Goal: Task Accomplishment & Management: Manage account settings

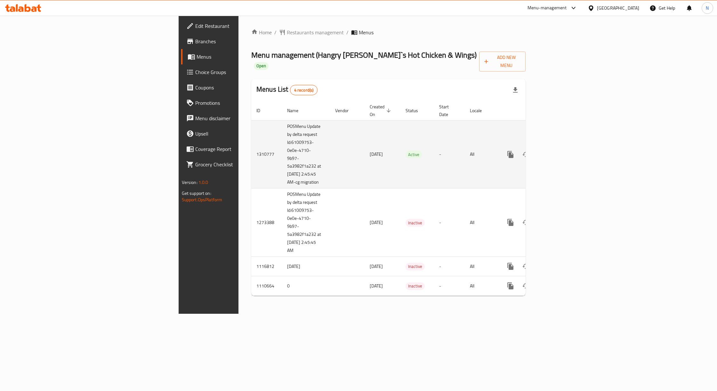
click at [561, 150] on icon "enhanced table" at bounding box center [557, 154] width 8 height 8
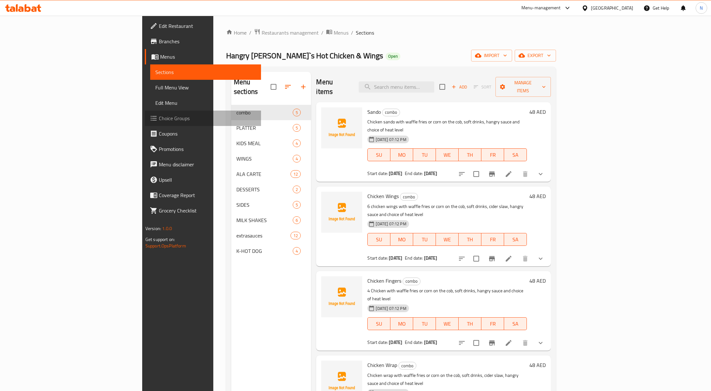
click at [159, 118] on span "Choice Groups" at bounding box center [207, 118] width 97 height 8
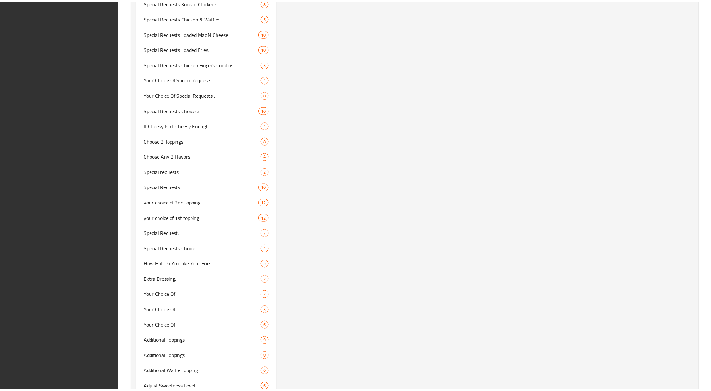
scroll to position [1095, 0]
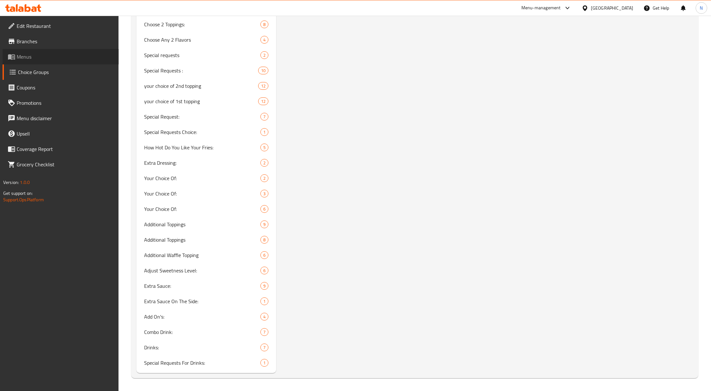
click at [44, 60] on span "Menus" at bounding box center [65, 57] width 97 height 8
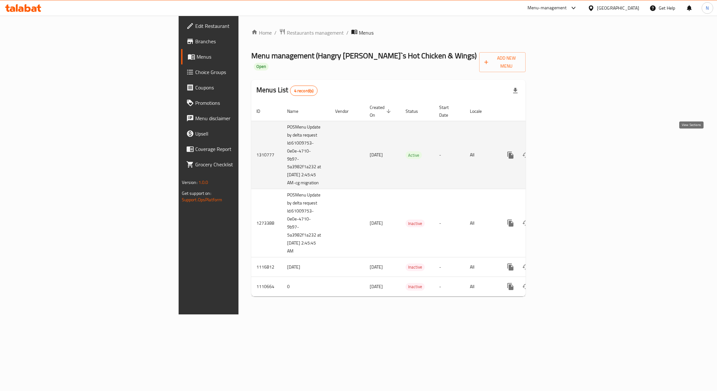
click at [564, 147] on link "enhanced table" at bounding box center [556, 154] width 15 height 15
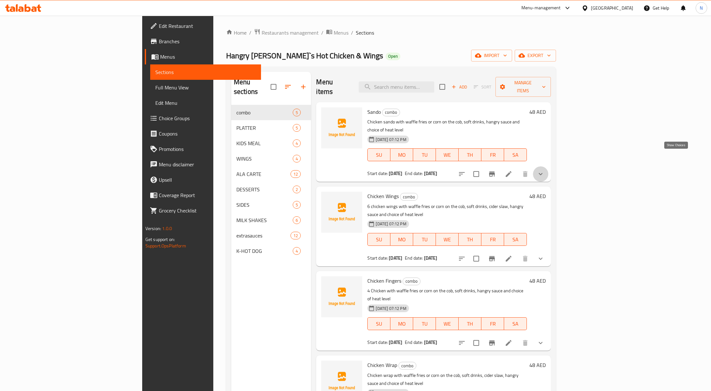
click at [544, 170] on icon "show more" at bounding box center [541, 174] width 8 height 8
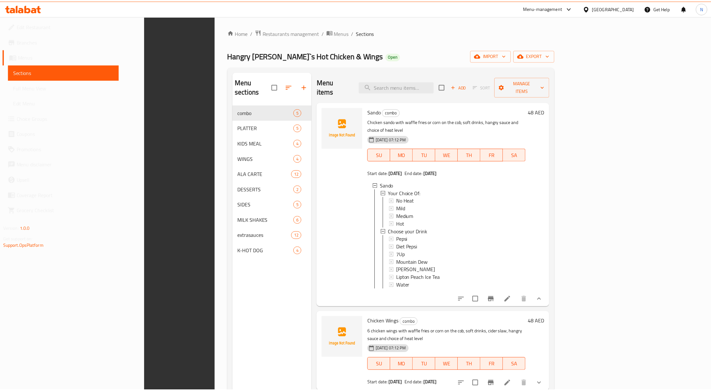
scroll to position [90, 0]
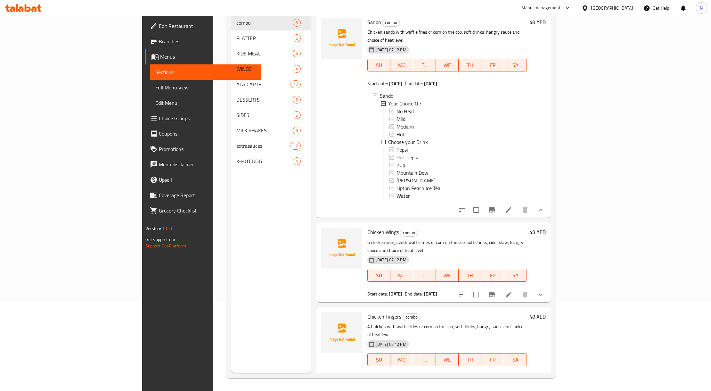
click at [512, 206] on icon at bounding box center [509, 210] width 8 height 8
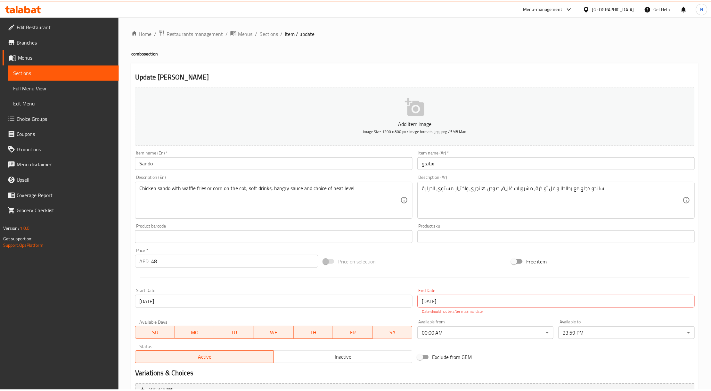
scroll to position [107, 0]
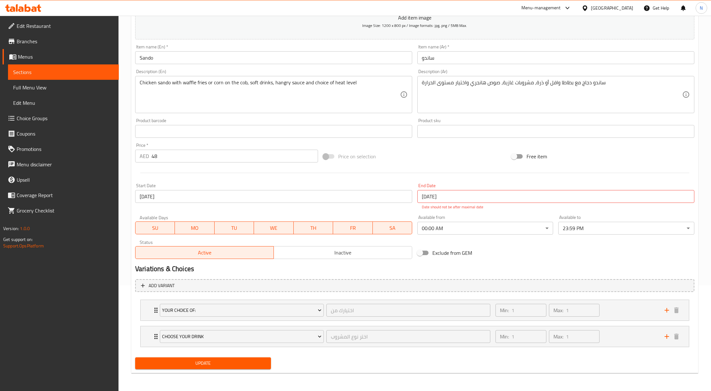
click at [585, 8] on icon at bounding box center [584, 8] width 7 height 7
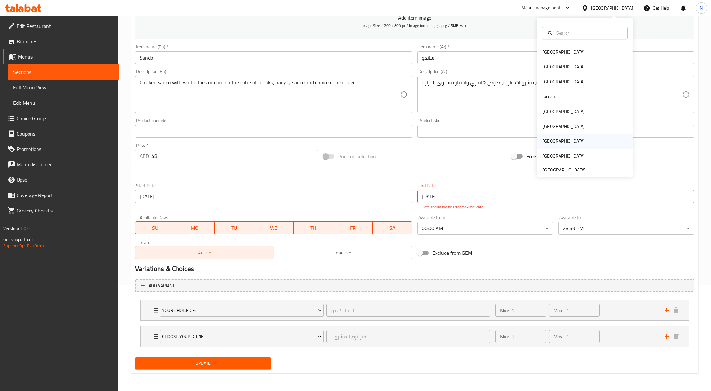
click at [548, 141] on div "[GEOGRAPHIC_DATA]" at bounding box center [563, 141] width 53 height 15
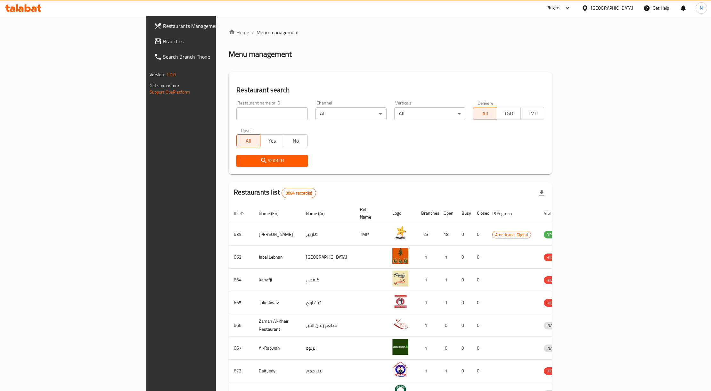
click at [163, 44] on span "Branches" at bounding box center [211, 41] width 97 height 8
